Goal: Transaction & Acquisition: Purchase product/service

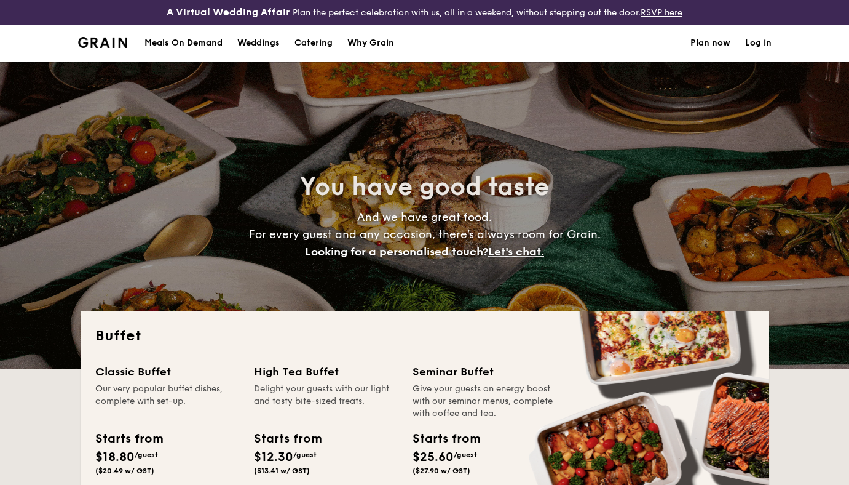
select select
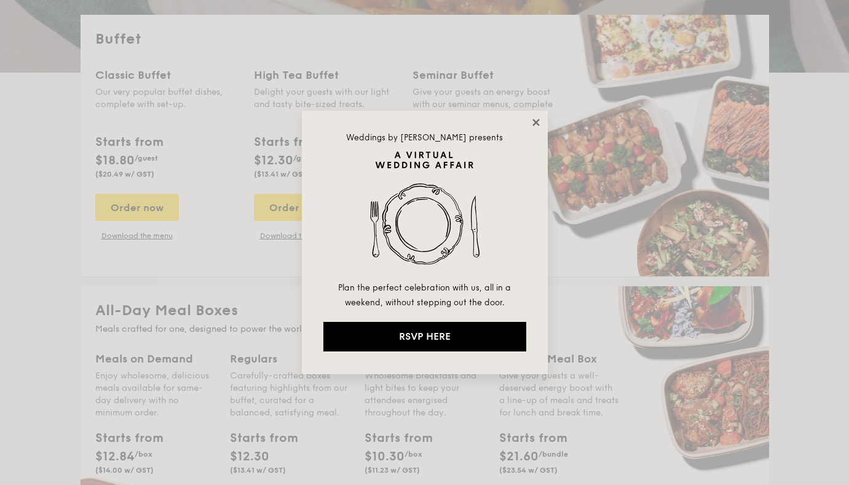
click at [535, 122] on icon at bounding box center [535, 122] width 7 height 7
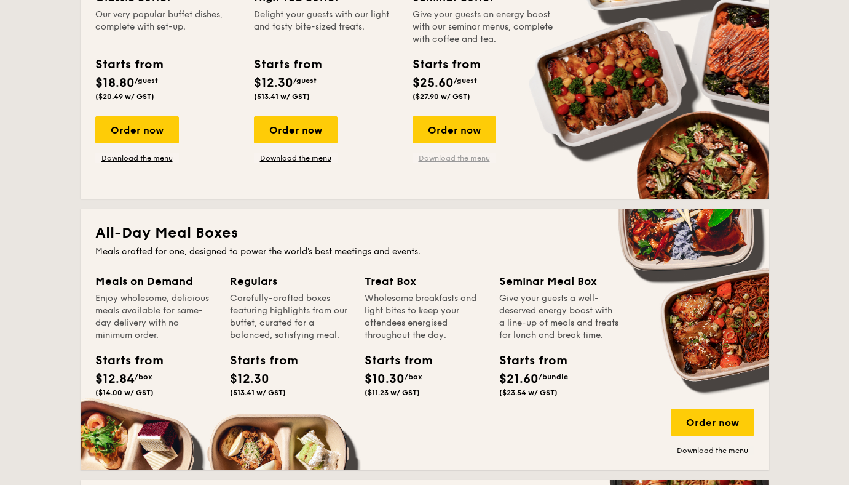
scroll to position [344, 0]
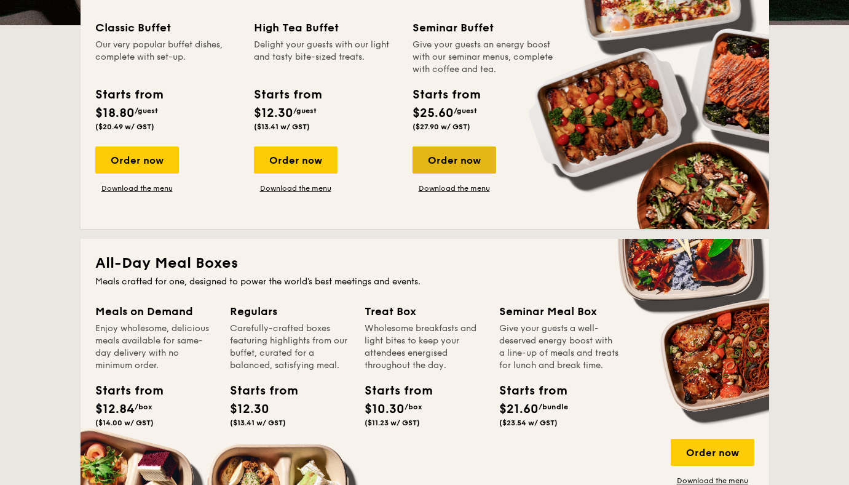
click at [456, 163] on div "Order now" at bounding box center [455, 159] width 84 height 27
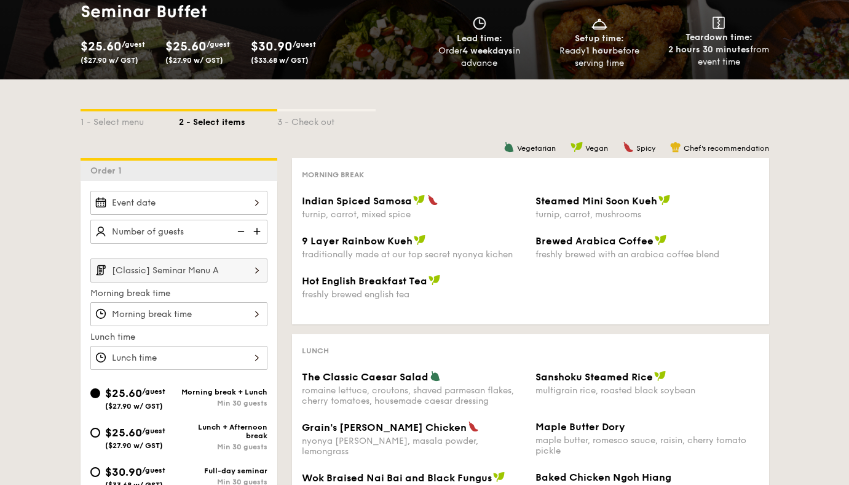
scroll to position [167, 0]
click at [240, 204] on div at bounding box center [178, 202] width 177 height 24
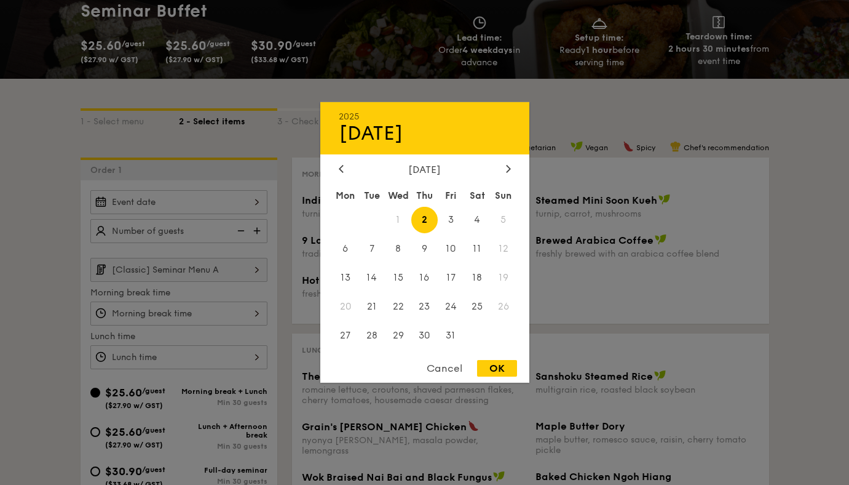
click at [510, 175] on div "[DATE] Mon Tue Wed Thu Fri Sat Sun 1 2 3 4 5 6 7 8 9 10 11 12 13 14 15 16 17 18…" at bounding box center [424, 257] width 209 height 187
click at [510, 167] on icon at bounding box center [508, 168] width 5 height 8
click at [340, 170] on icon at bounding box center [341, 168] width 5 height 8
click at [479, 303] on span "22" at bounding box center [477, 306] width 26 height 26
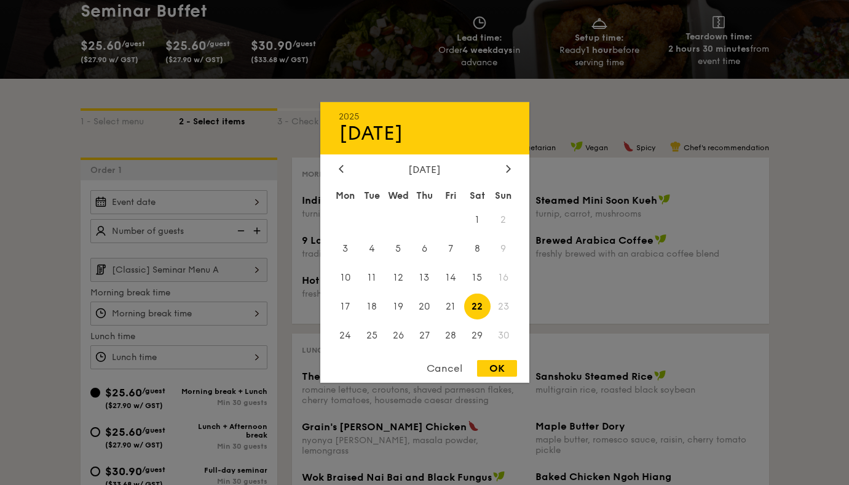
click at [494, 370] on div "OK" at bounding box center [497, 368] width 40 height 17
type input "[DATE]"
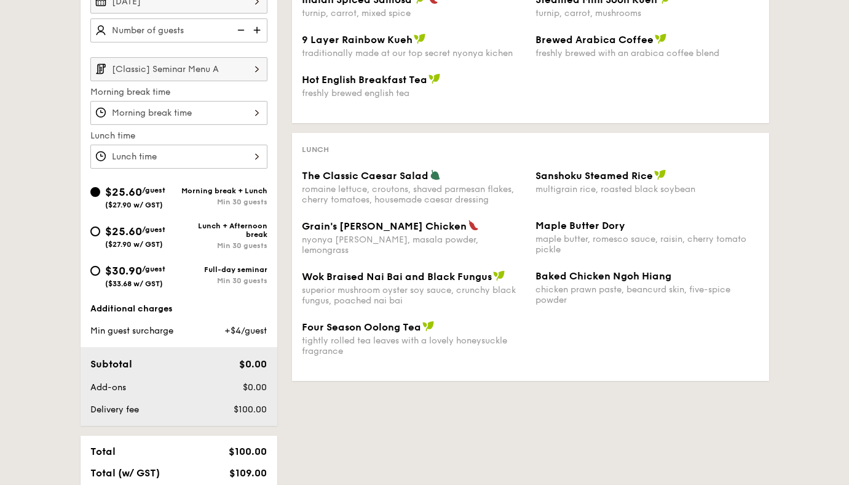
scroll to position [365, 0]
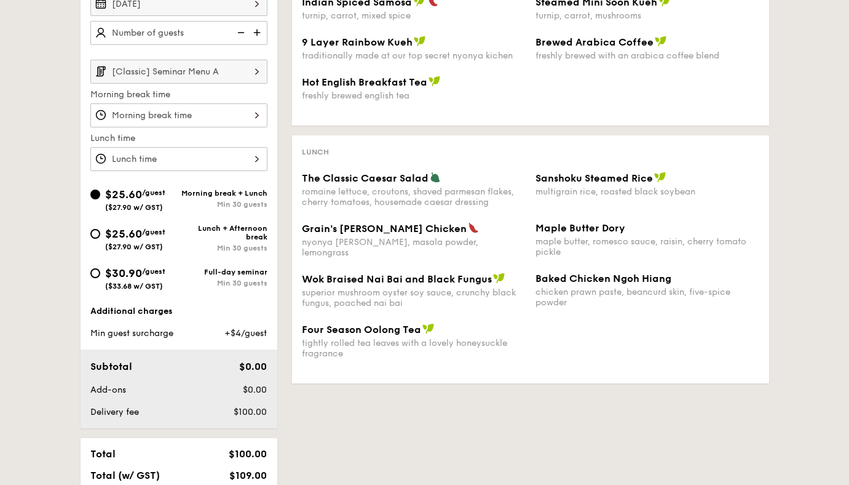
click at [258, 71] on img at bounding box center [257, 71] width 21 height 23
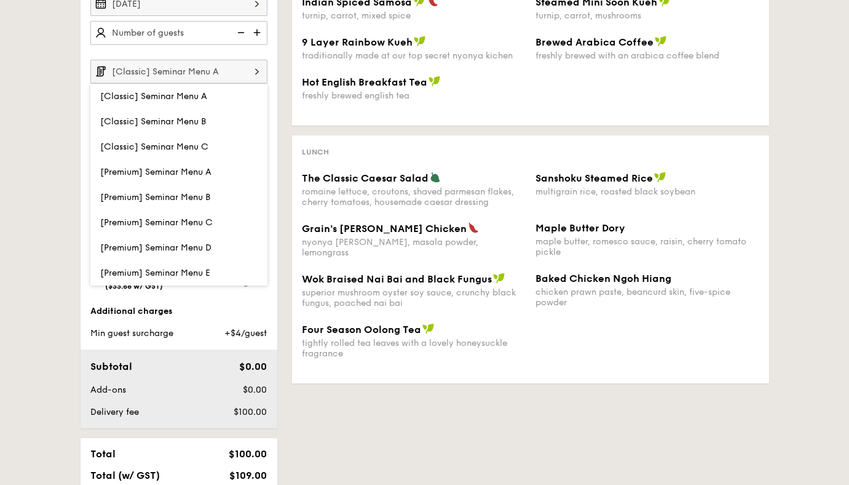
click at [258, 71] on img at bounding box center [257, 71] width 21 height 23
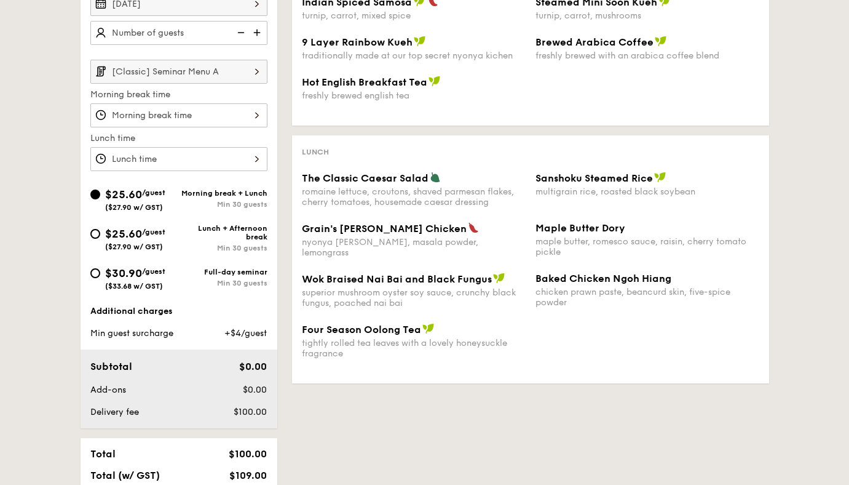
click at [258, 71] on img at bounding box center [257, 71] width 21 height 23
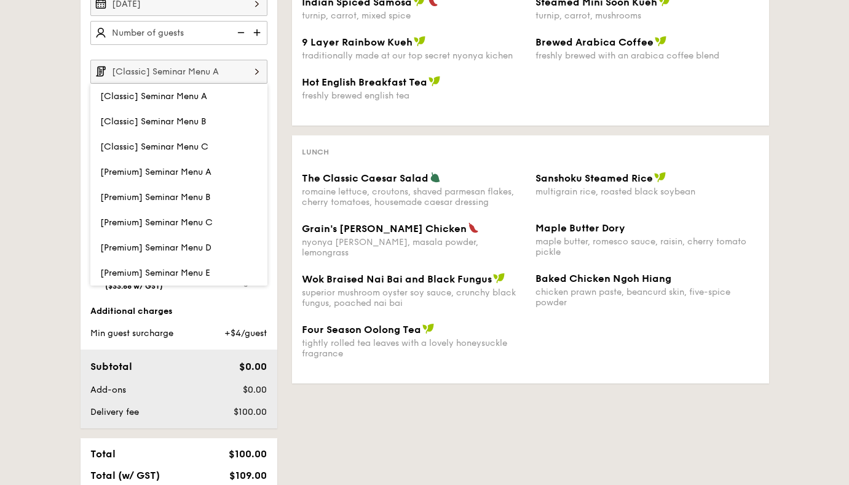
click at [258, 71] on img at bounding box center [257, 71] width 21 height 23
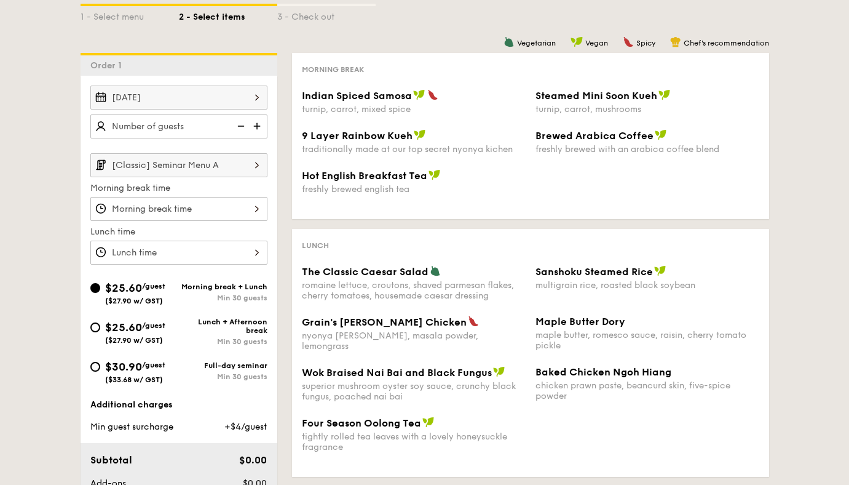
scroll to position [271, 0]
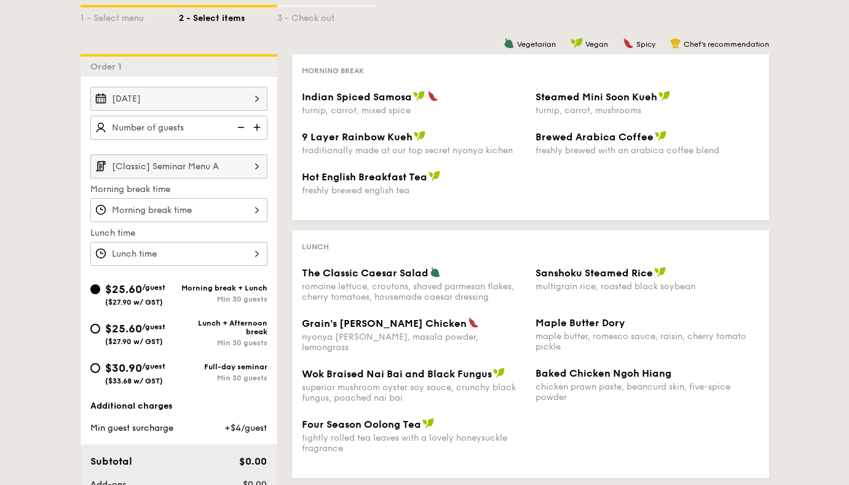
click at [250, 168] on img at bounding box center [257, 165] width 21 height 23
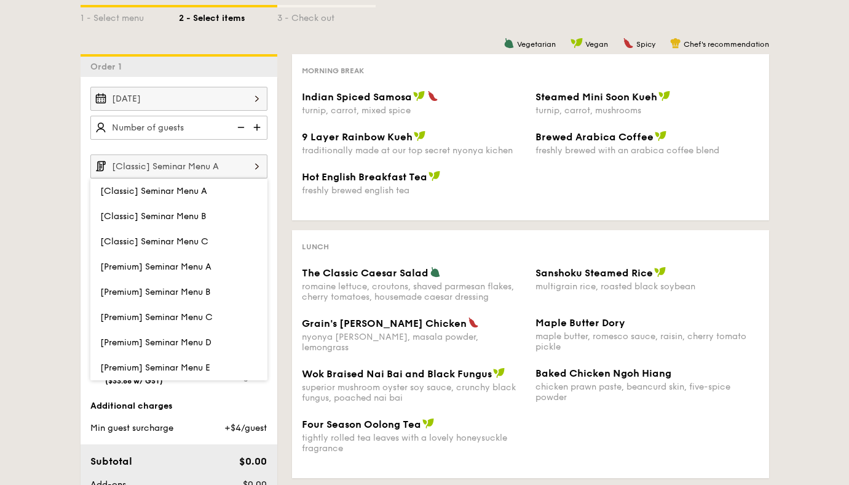
click at [250, 168] on img at bounding box center [257, 165] width 21 height 23
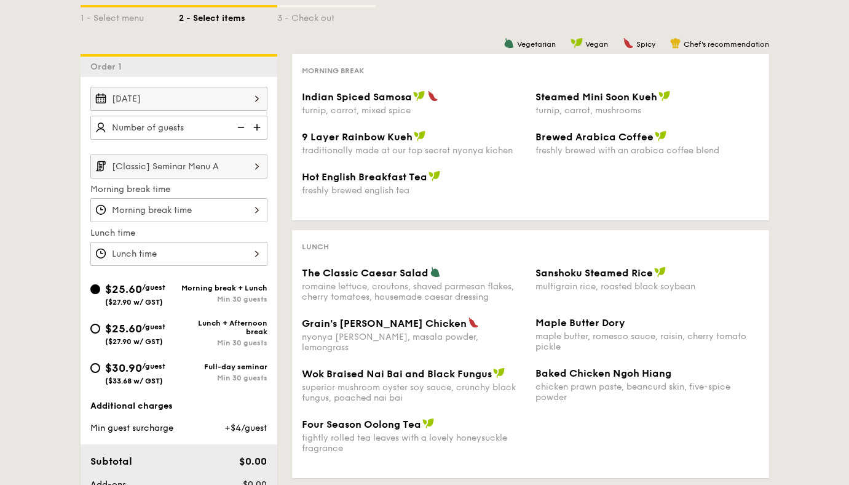
click at [142, 370] on span "$30.90" at bounding box center [123, 368] width 37 height 14
click at [100, 370] on input "$30.90 /guest ($33.68 w/ GST) Full-day seminar Min 30 guests" at bounding box center [95, 368] width 10 height 10
radio input "true"
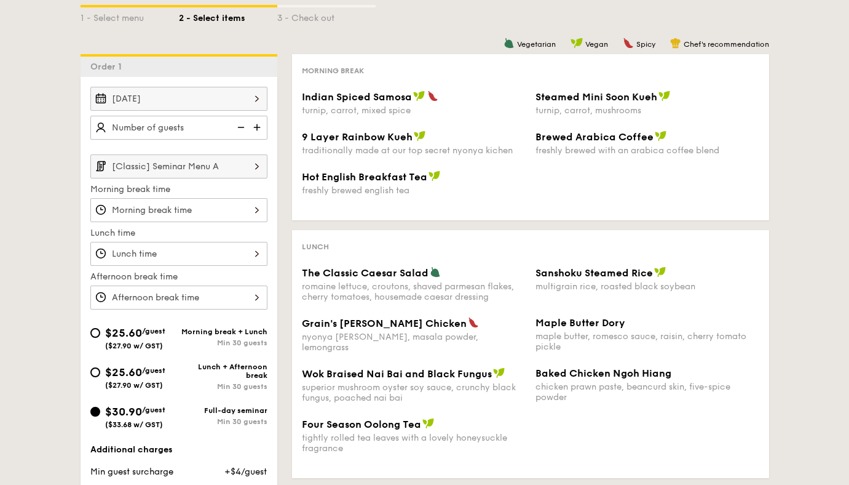
click at [240, 131] on img at bounding box center [240, 127] width 18 height 23
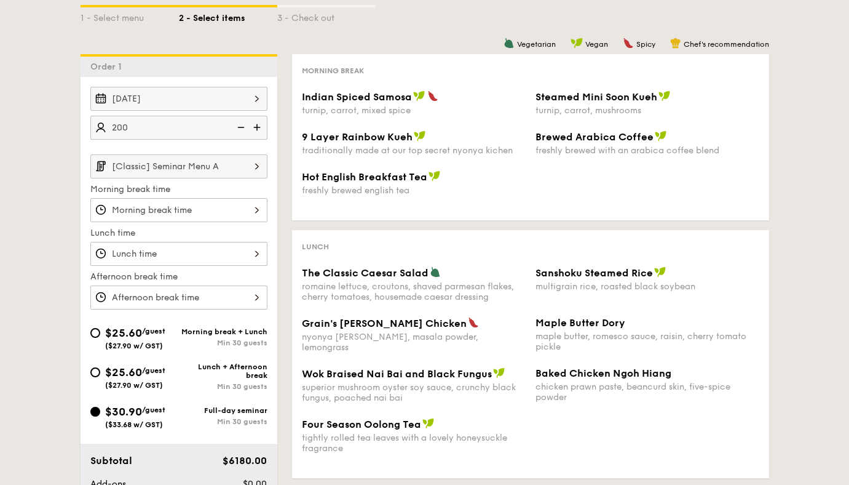
click at [205, 129] on input "200" at bounding box center [178, 128] width 177 height 24
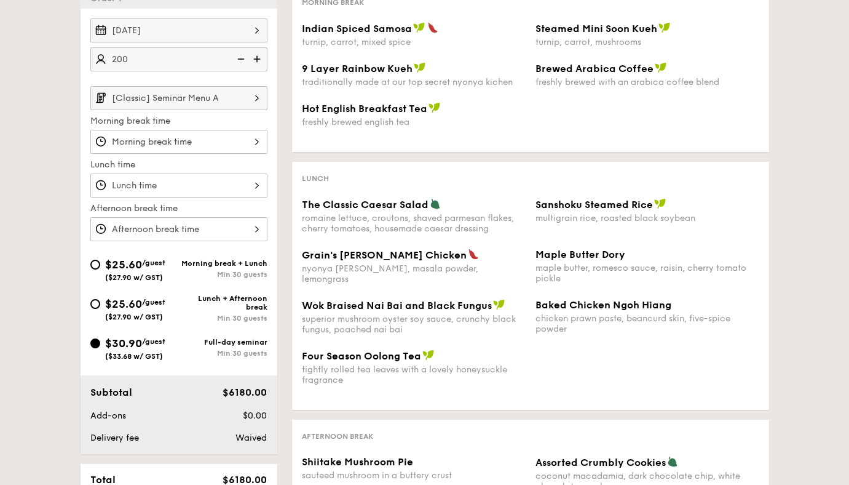
scroll to position [344, 0]
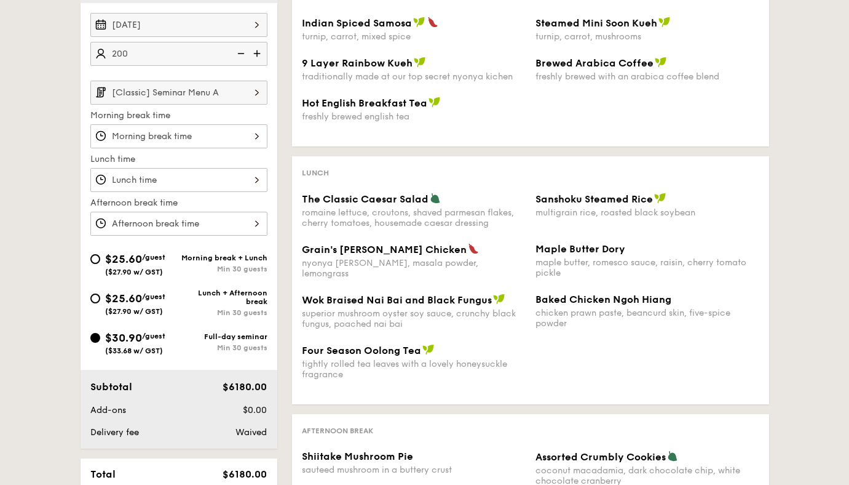
type input "200 guests"
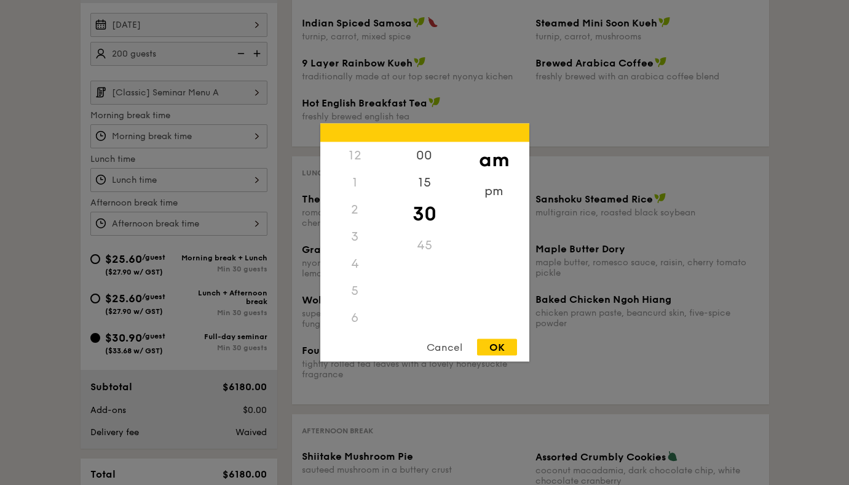
click at [237, 144] on div "12 1 2 3 4 5 6 7 8 9 10 11 00 15 30 45 am pm Cancel OK" at bounding box center [178, 136] width 177 height 24
click at [352, 240] on div "8" at bounding box center [354, 241] width 69 height 36
click at [421, 221] on div "30" at bounding box center [424, 214] width 69 height 36
click at [493, 342] on div "OK" at bounding box center [497, 347] width 40 height 17
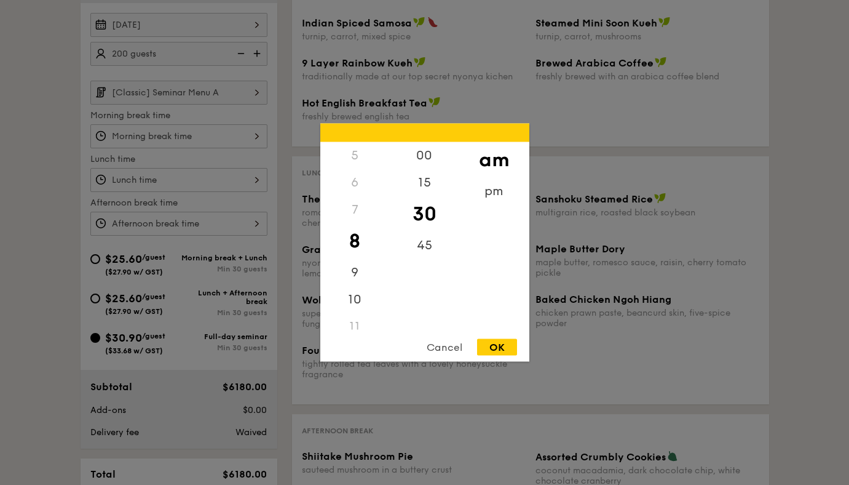
type input "8:30AM"
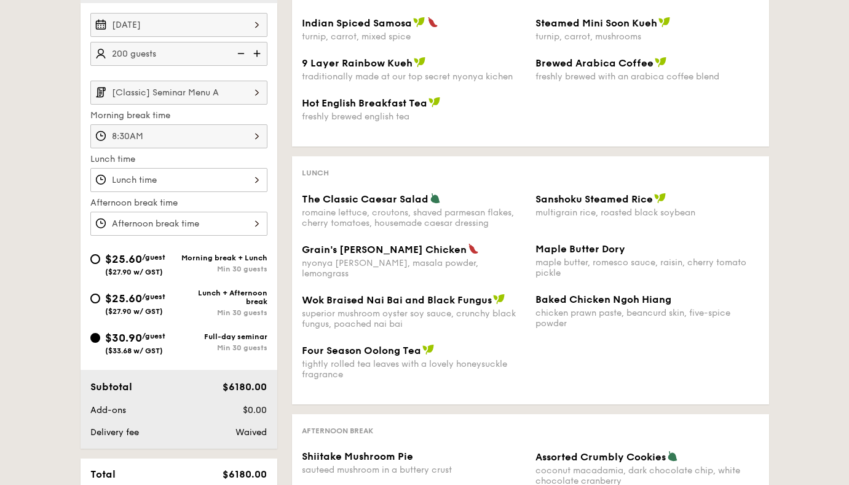
click at [191, 185] on div at bounding box center [178, 180] width 177 height 24
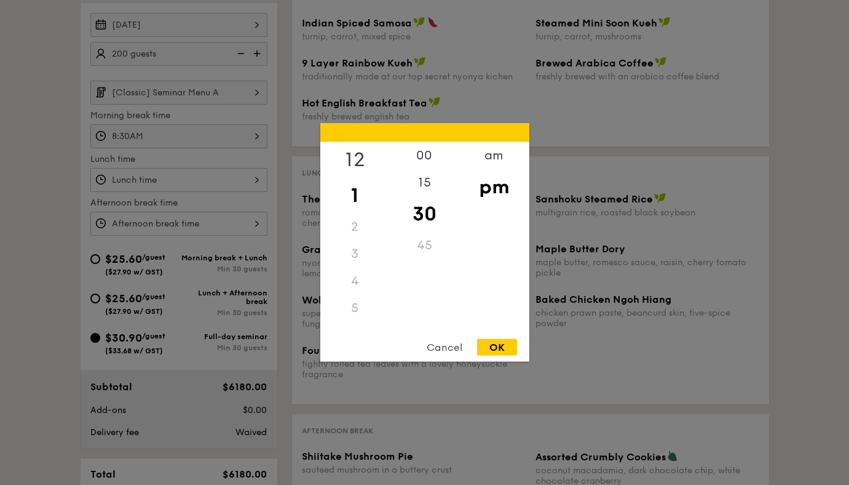
click at [358, 159] on div "12" at bounding box center [354, 160] width 69 height 36
click at [420, 166] on div "00" at bounding box center [424, 160] width 69 height 36
click at [496, 347] on div "OK" at bounding box center [497, 347] width 40 height 17
type input "12:00PM"
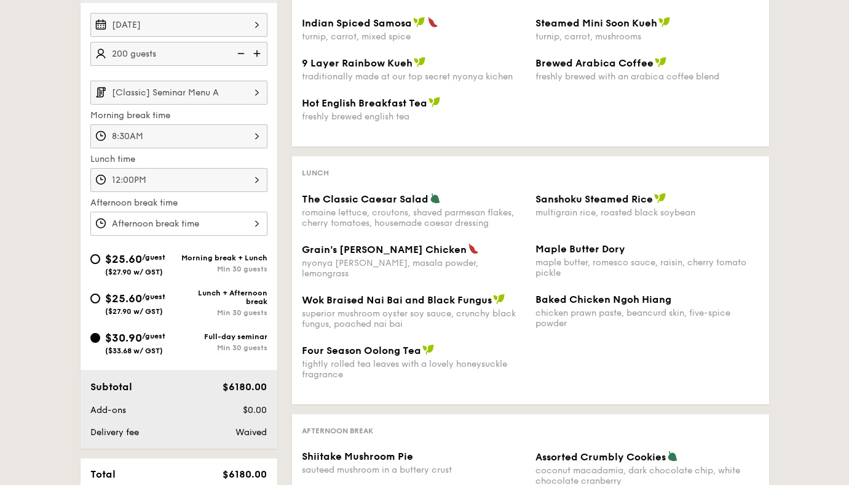
click at [216, 215] on div at bounding box center [178, 224] width 177 height 24
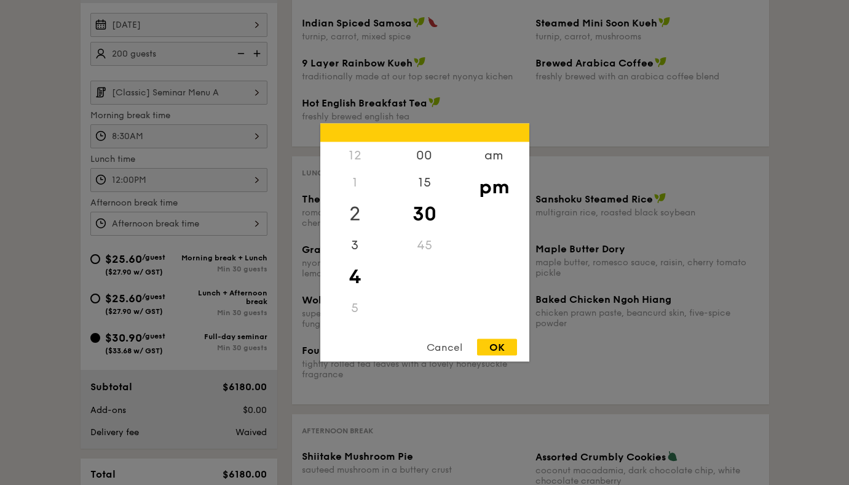
click at [356, 215] on div "2" at bounding box center [354, 214] width 69 height 36
click at [413, 249] on div "45" at bounding box center [424, 250] width 69 height 36
click at [501, 349] on div "OK" at bounding box center [497, 347] width 40 height 17
type input "2:45PM"
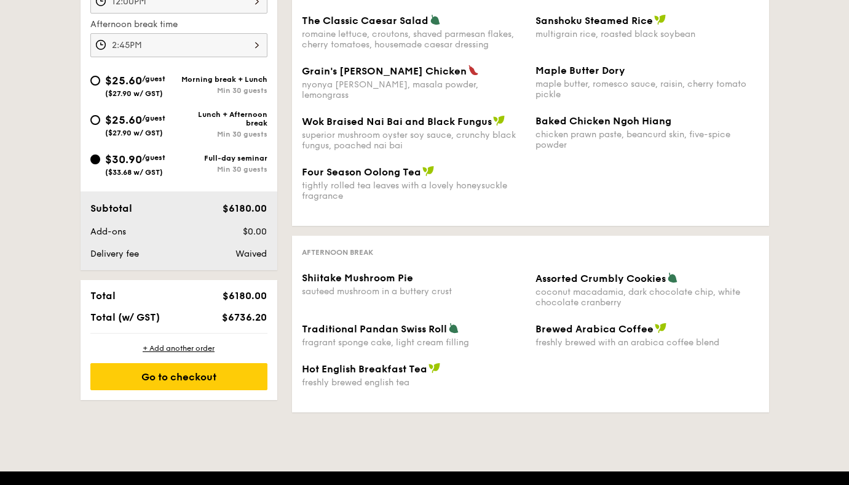
scroll to position [571, 0]
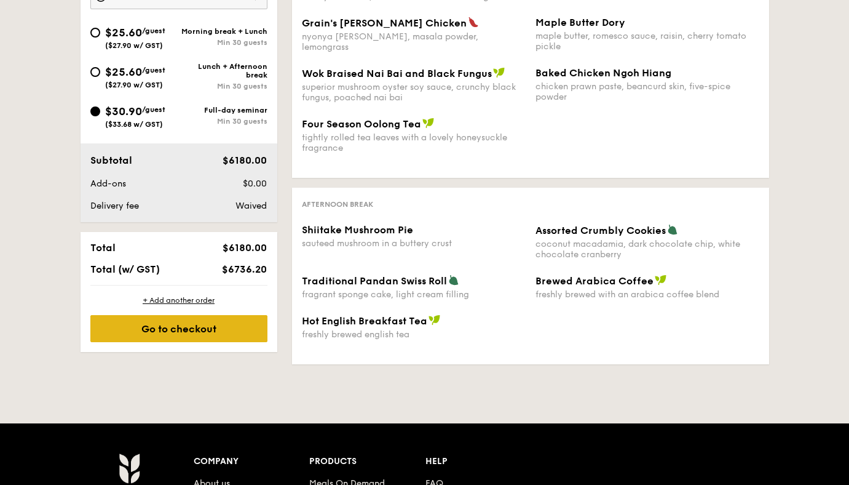
click at [242, 320] on div "Go to checkout" at bounding box center [178, 328] width 177 height 27
